Goal: Contribute content

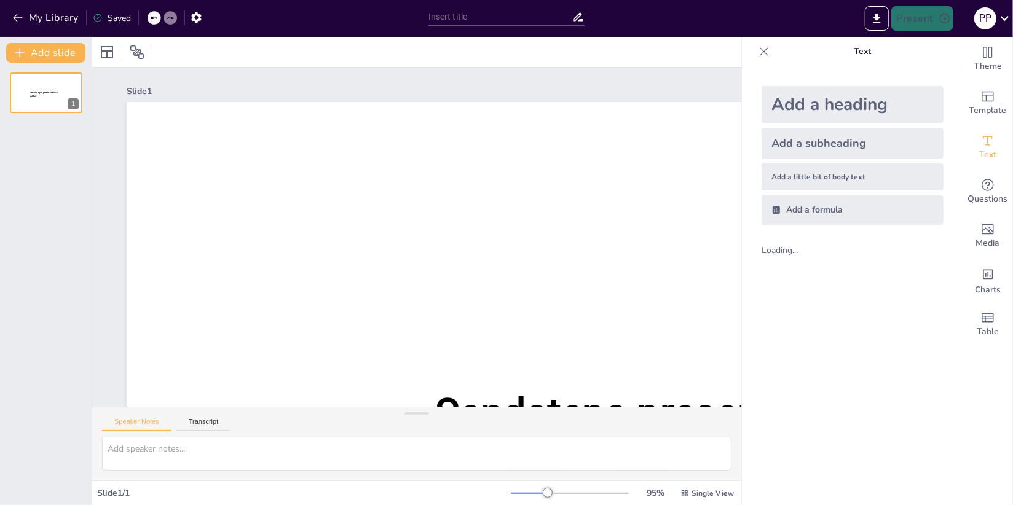
type input "[PERSON_NAME] y su Teorema: Cuando los Triángulos Tienen Más Drama que una Tele…"
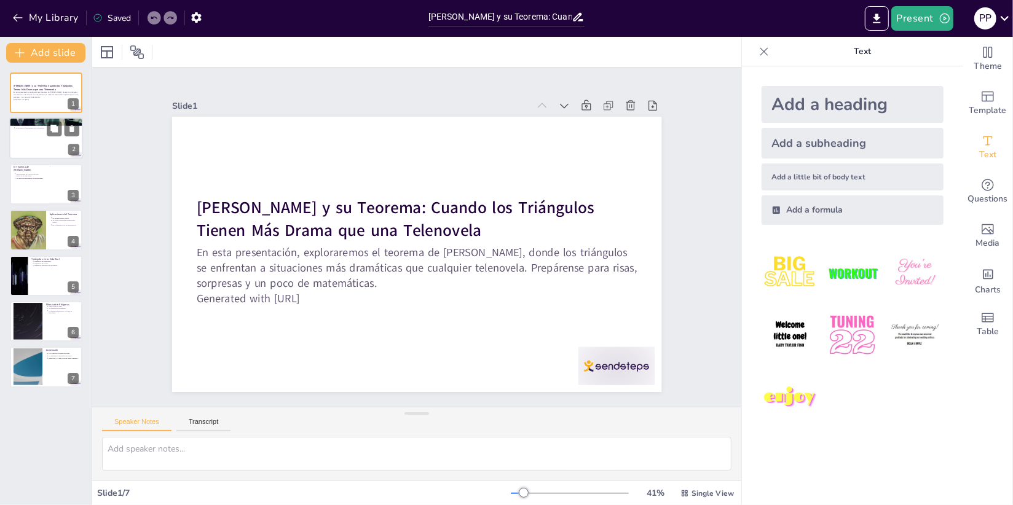
click at [44, 144] on div at bounding box center [46, 139] width 74 height 42
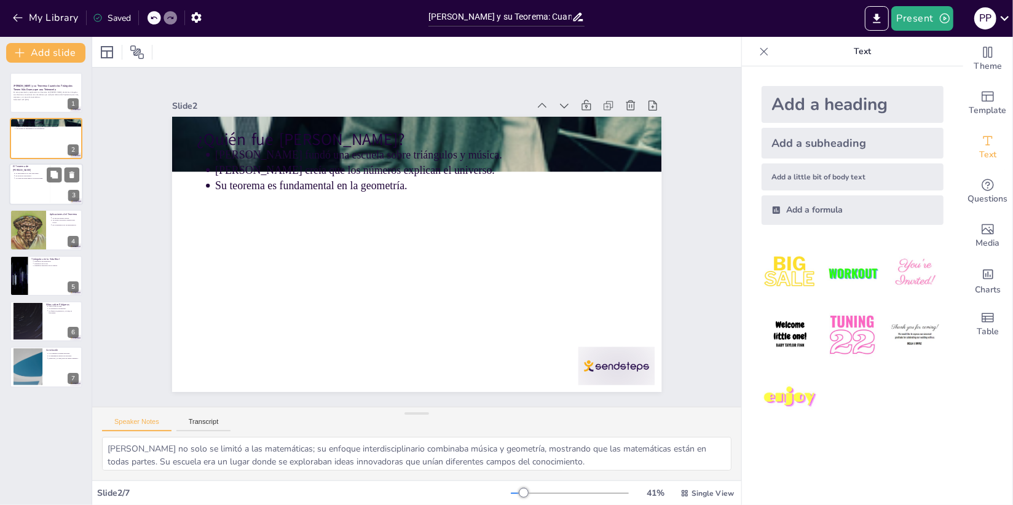
click at [38, 183] on div at bounding box center [46, 185] width 74 height 42
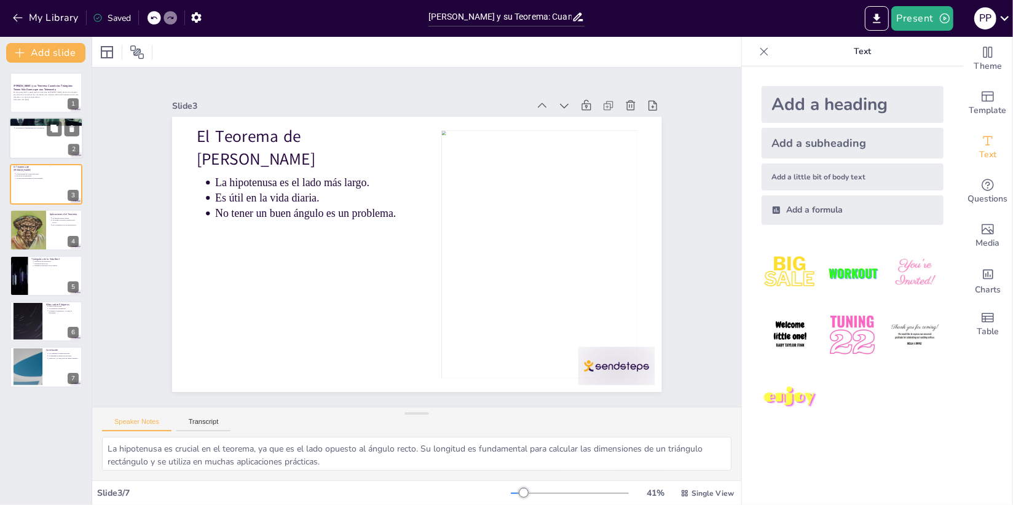
click at [20, 139] on div at bounding box center [46, 139] width 74 height 42
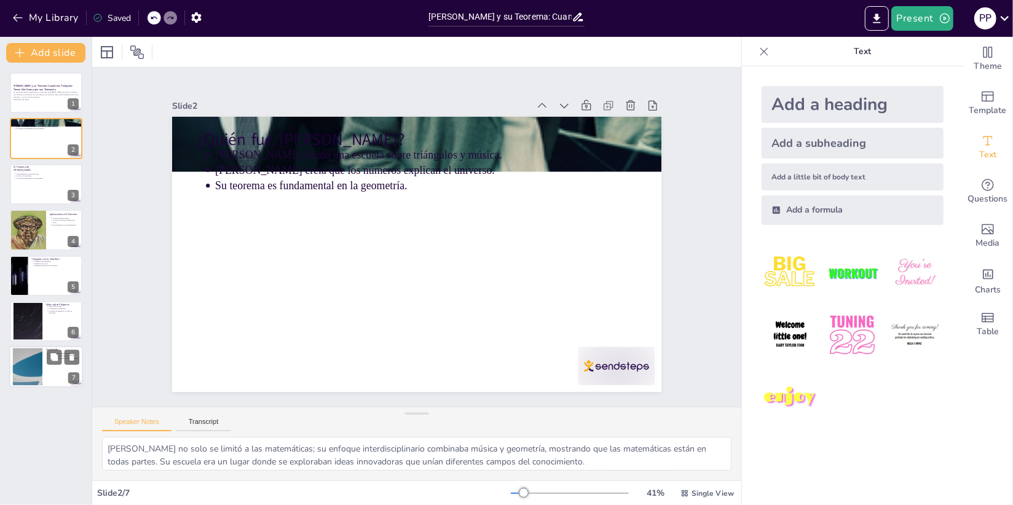
click at [38, 367] on div at bounding box center [27, 368] width 66 height 38
type textarea "Cada triángulo que encontramos tiene su propia historia que contar, lo que hace…"
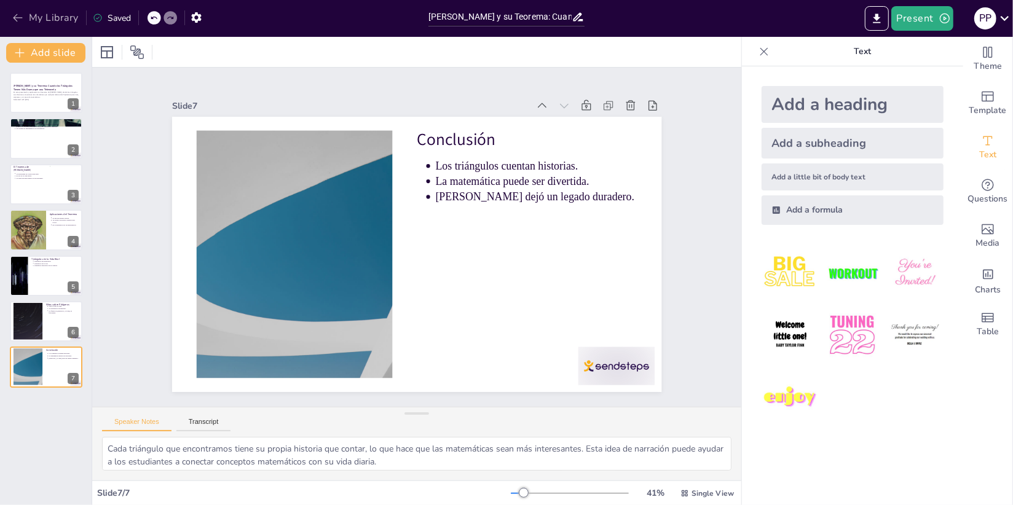
click at [20, 19] on icon "button" at bounding box center [18, 18] width 12 height 12
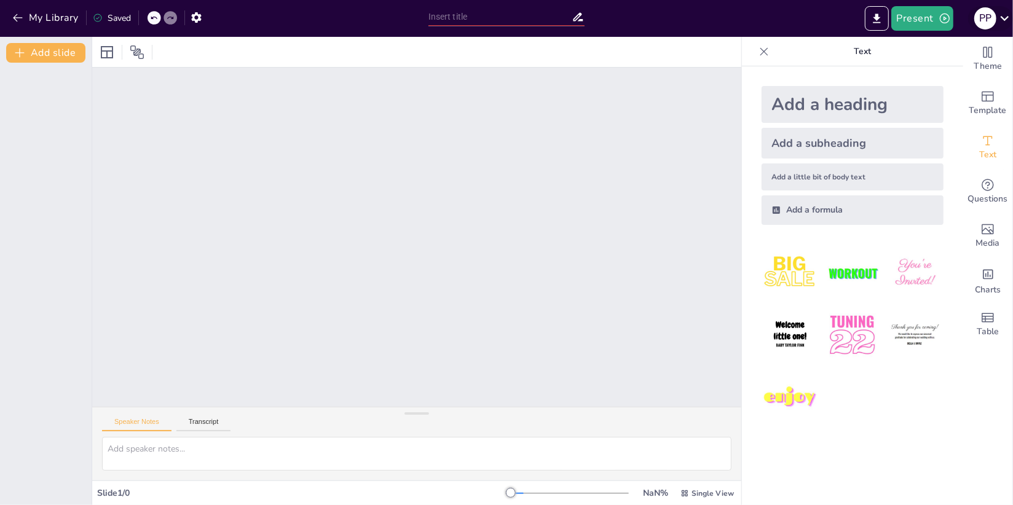
click at [1002, 20] on icon at bounding box center [1005, 18] width 17 height 17
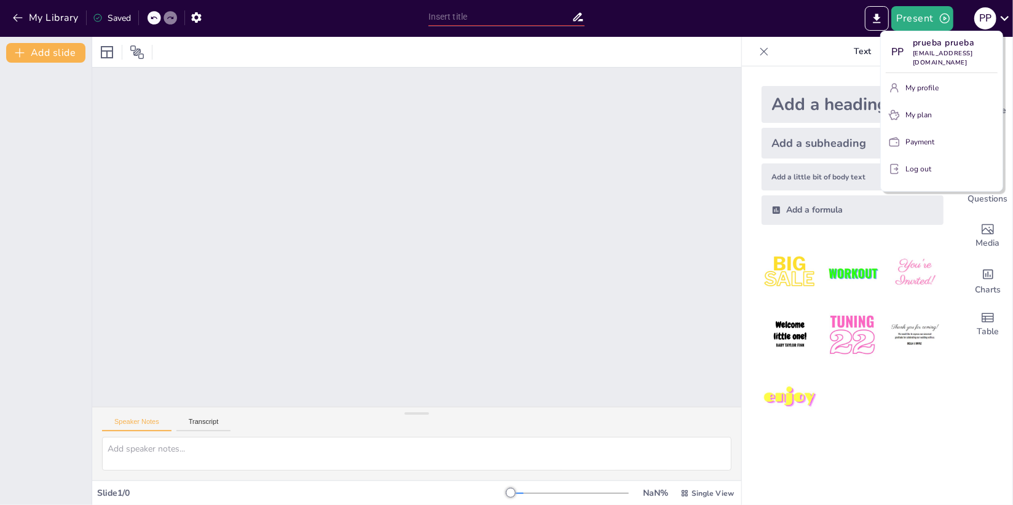
click at [1003, 20] on div at bounding box center [506, 252] width 1013 height 505
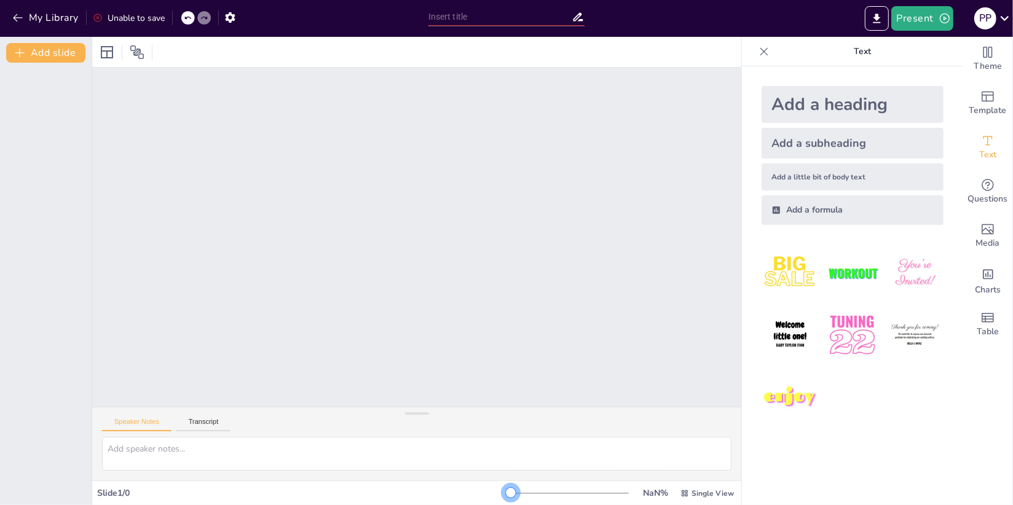
drag, startPoint x: 507, startPoint y: 492, endPoint x: 497, endPoint y: 493, distance: 10.5
click at [497, 493] on div "Slide 1 / 0 NaN % Single View" at bounding box center [416, 494] width 649 height 20
click at [189, 19] on icon at bounding box center [187, 17] width 7 height 7
click at [209, 16] on div at bounding box center [204, 18] width 14 height 14
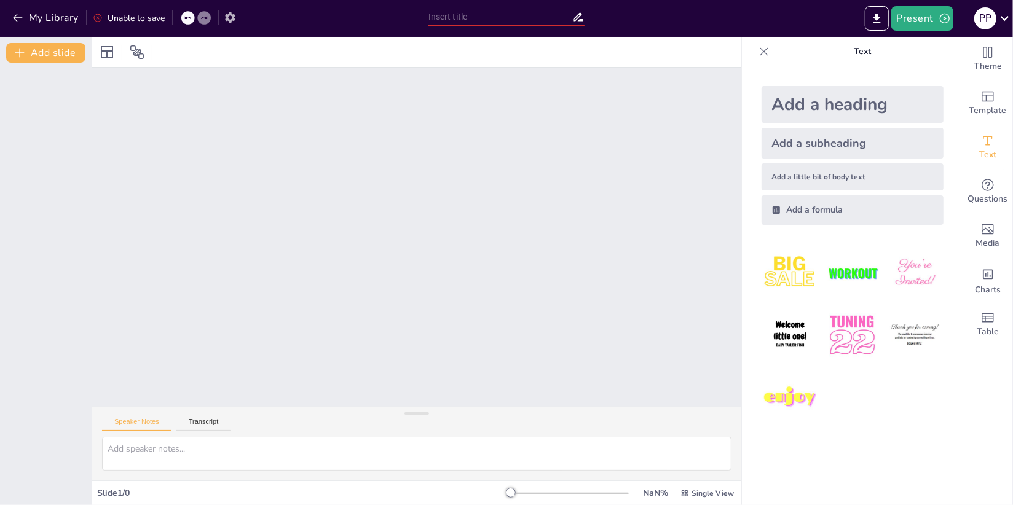
click at [235, 15] on icon "button" at bounding box center [230, 17] width 10 height 10
click at [55, 11] on button "My Library" at bounding box center [46, 18] width 74 height 20
